Goal: Task Accomplishment & Management: Use online tool/utility

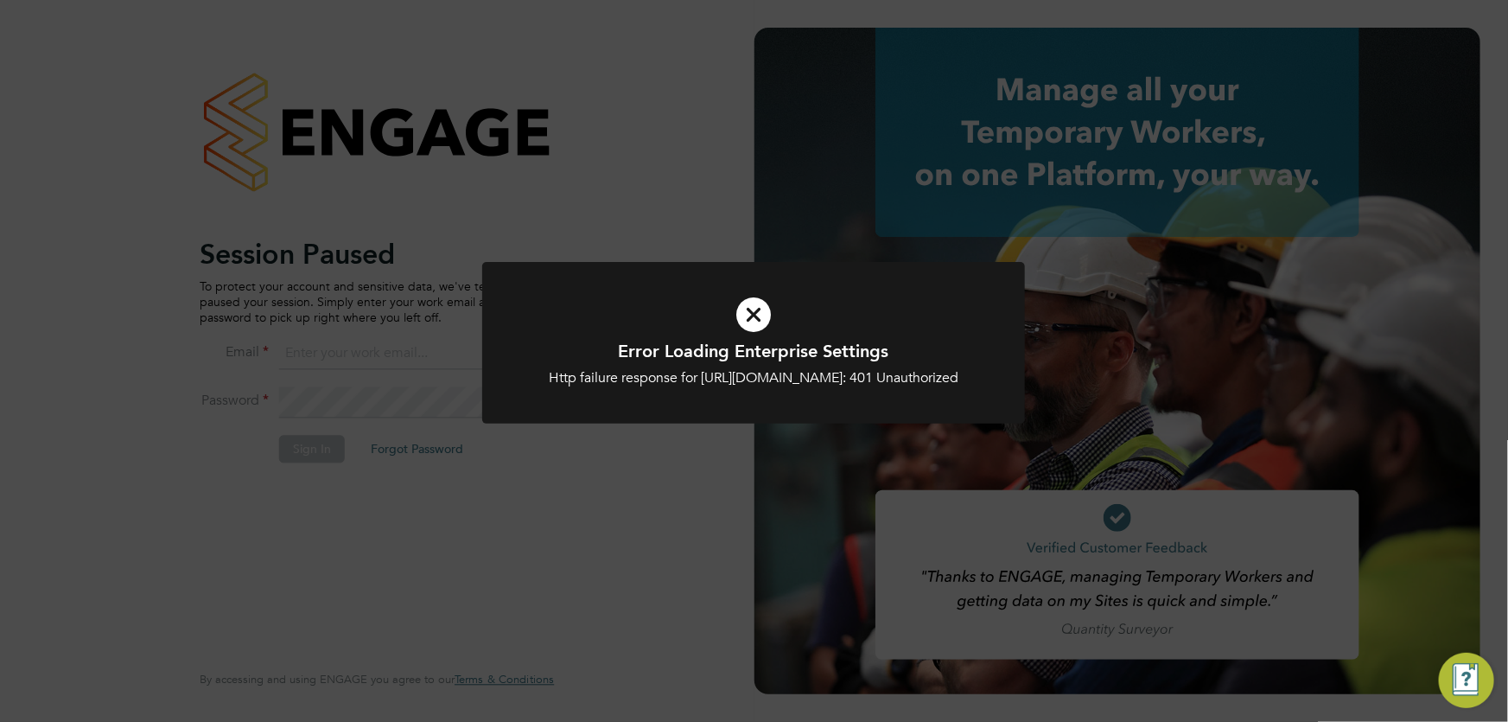
type input "akereisaite@fr-group.co.uk"
click at [577, 518] on div "Error Loading Enterprise Settings Http failure response for https://bromak.app.…" at bounding box center [754, 361] width 1508 height 722
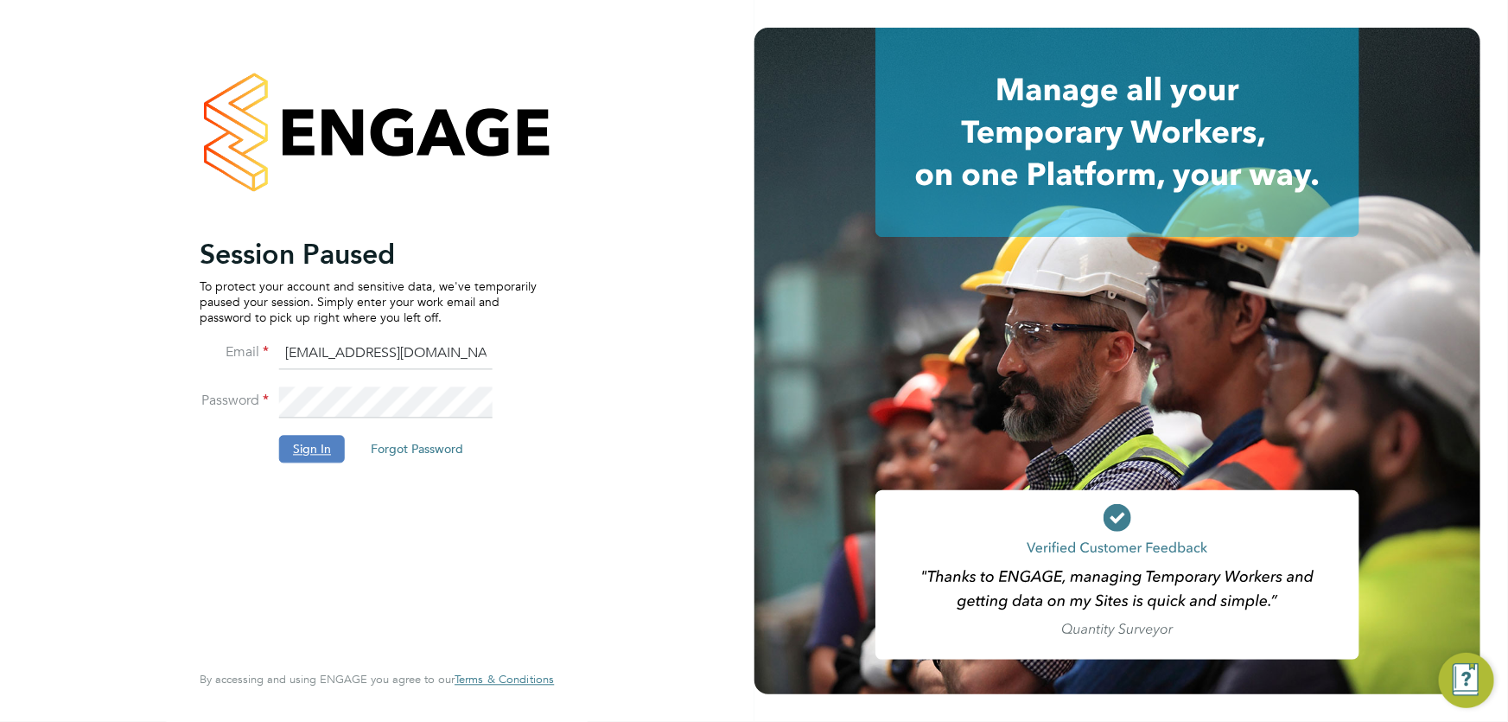
click at [313, 454] on button "Sign In" at bounding box center [312, 449] width 66 height 28
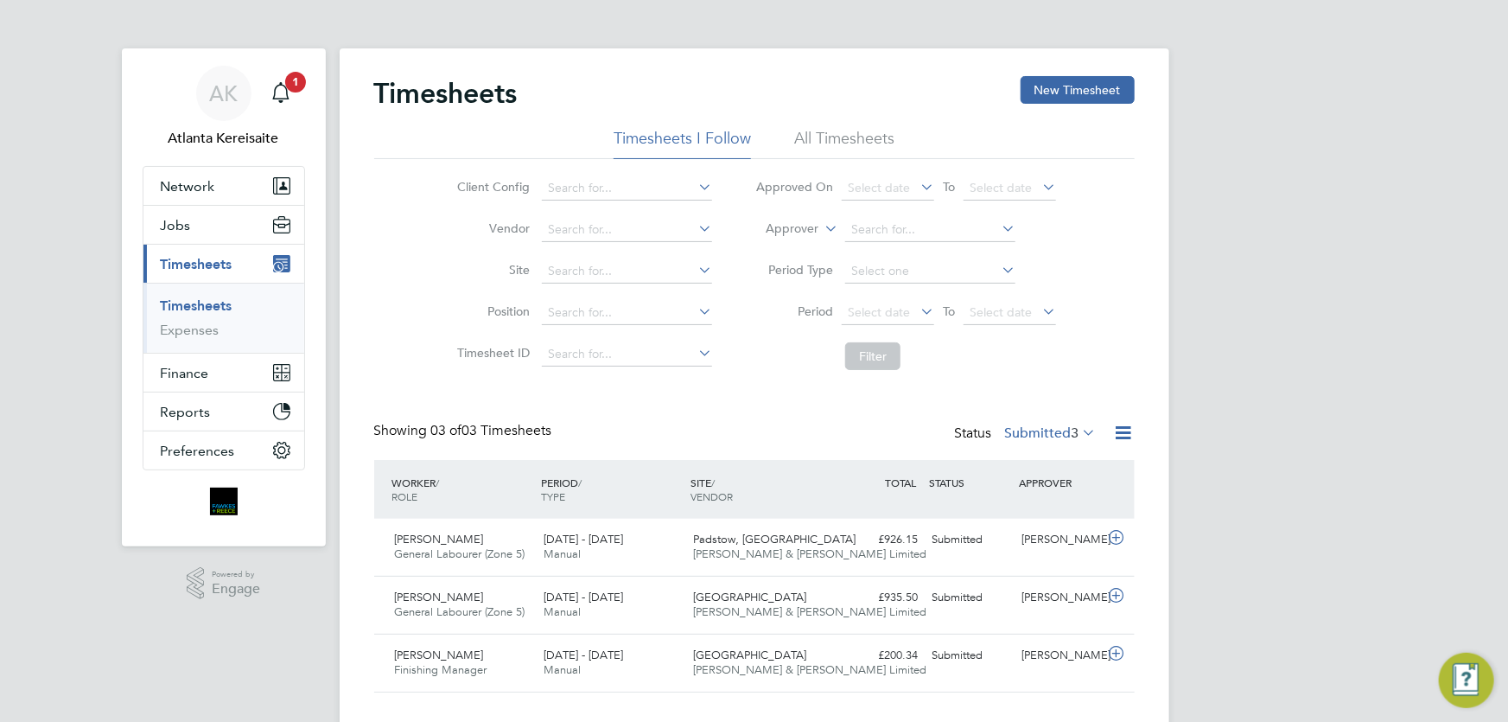
scroll to position [31, 0]
